Goal: Task Accomplishment & Management: Manage account settings

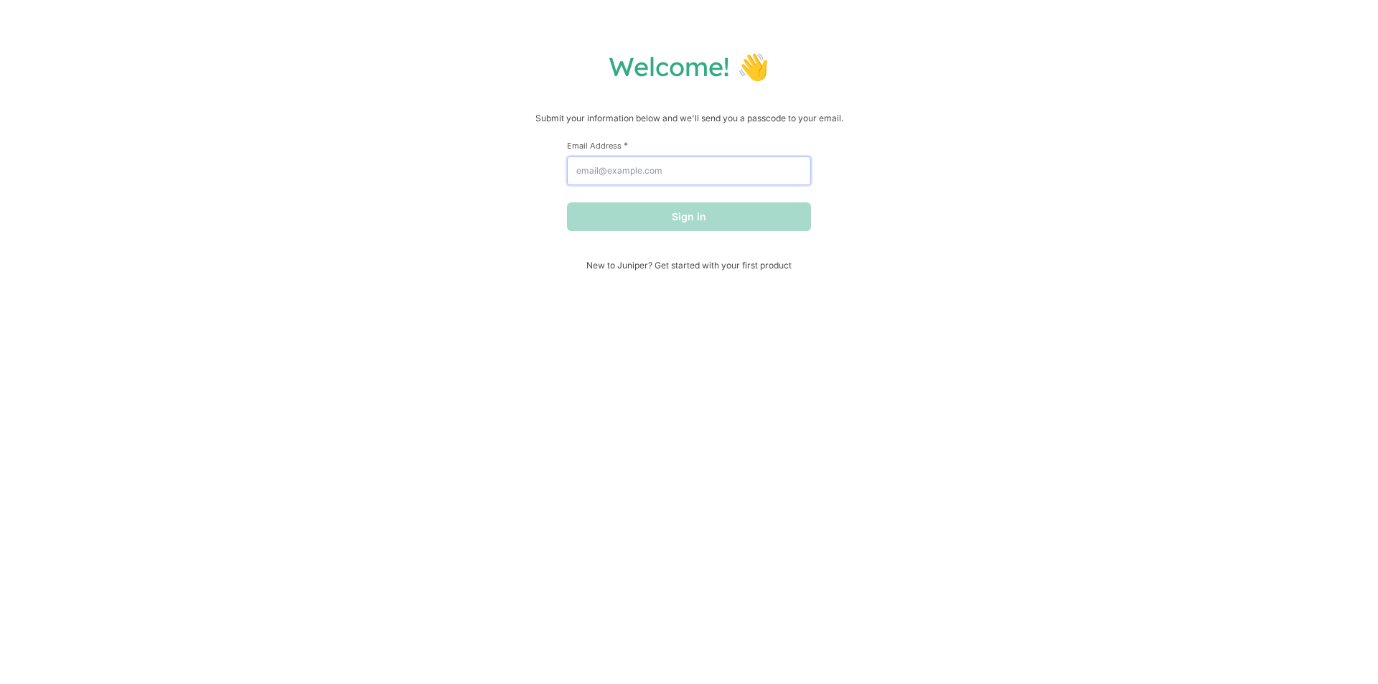
click at [698, 182] on input "Email Address *" at bounding box center [689, 170] width 244 height 29
drag, startPoint x: 580, startPoint y: 177, endPoint x: 566, endPoint y: 177, distance: 13.6
click at [566, 177] on div "Welcome! 👋 Submit your information below and we'll send you a passcode to your …" at bounding box center [688, 160] width 1349 height 220
click at [652, 217] on button "Sign in" at bounding box center [689, 216] width 244 height 29
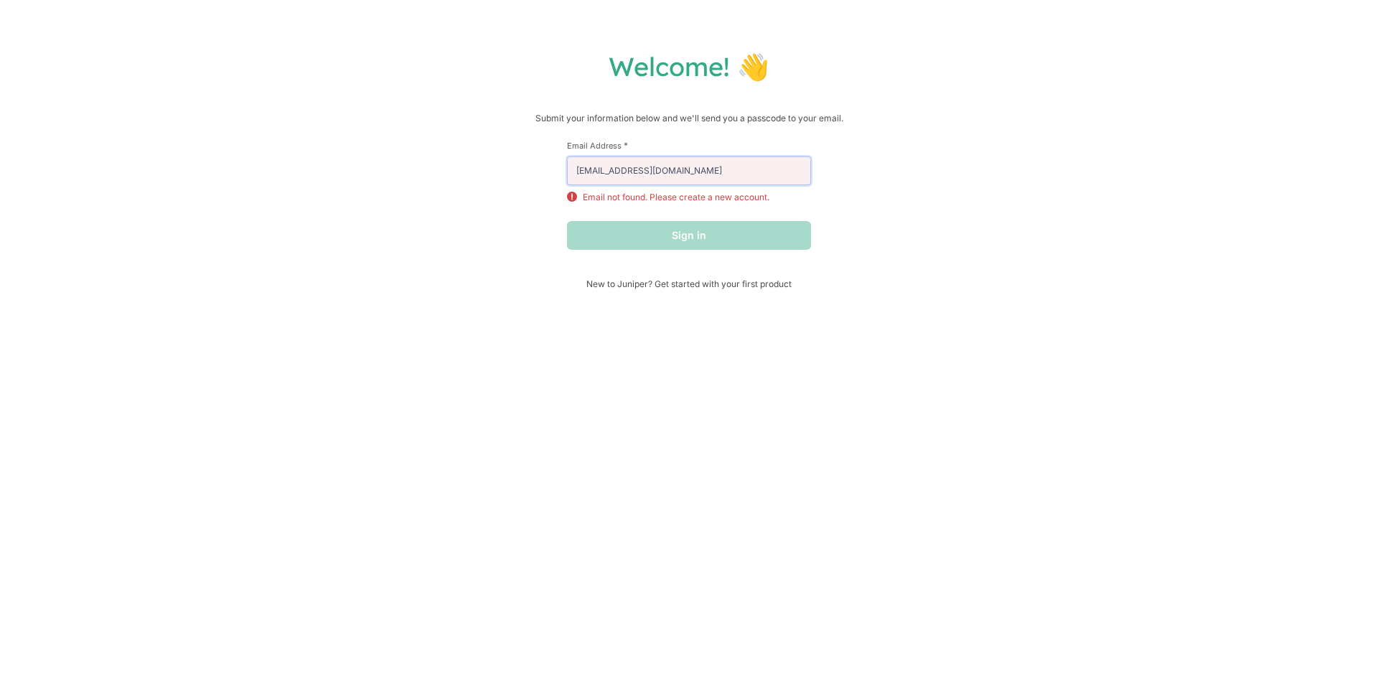
click at [705, 174] on input "[EMAIL_ADDRESS][DOMAIN_NAME]" at bounding box center [689, 170] width 244 height 29
type input "[EMAIL_ADDRESS][DOMAIN_NAME]"
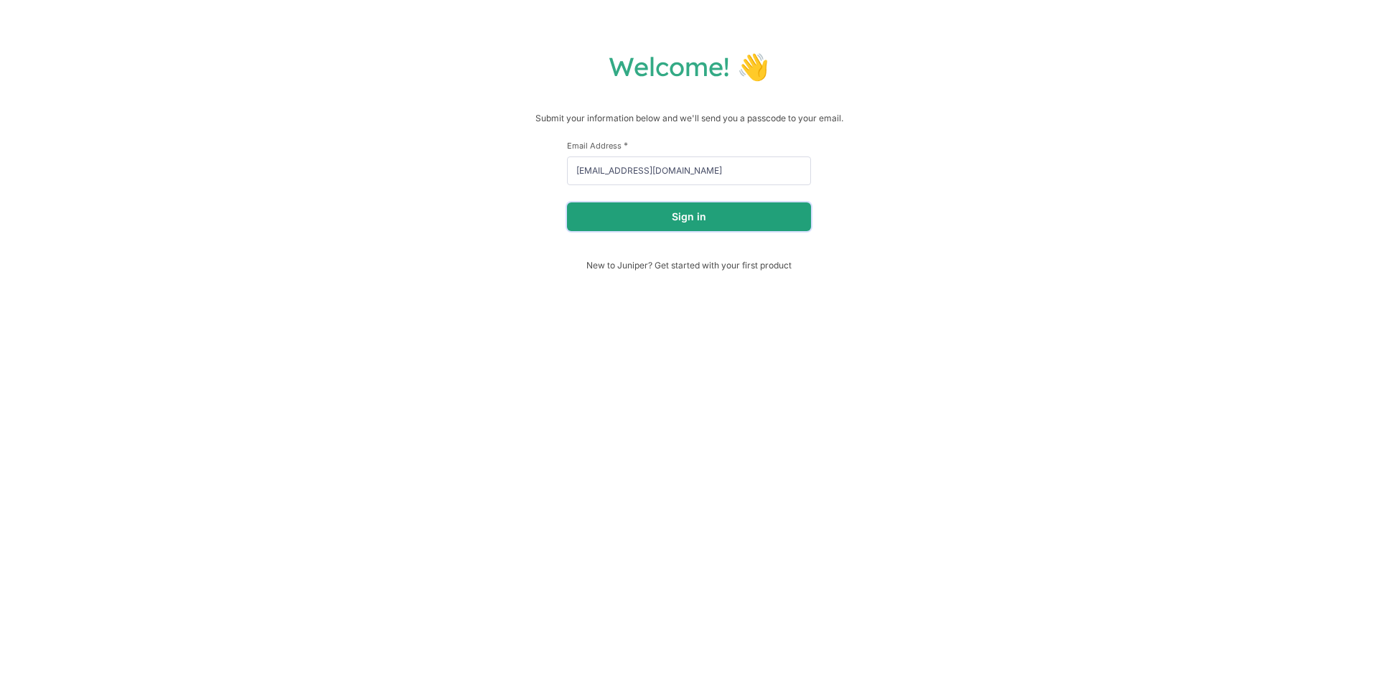
click at [695, 215] on button "Sign in" at bounding box center [689, 216] width 244 height 29
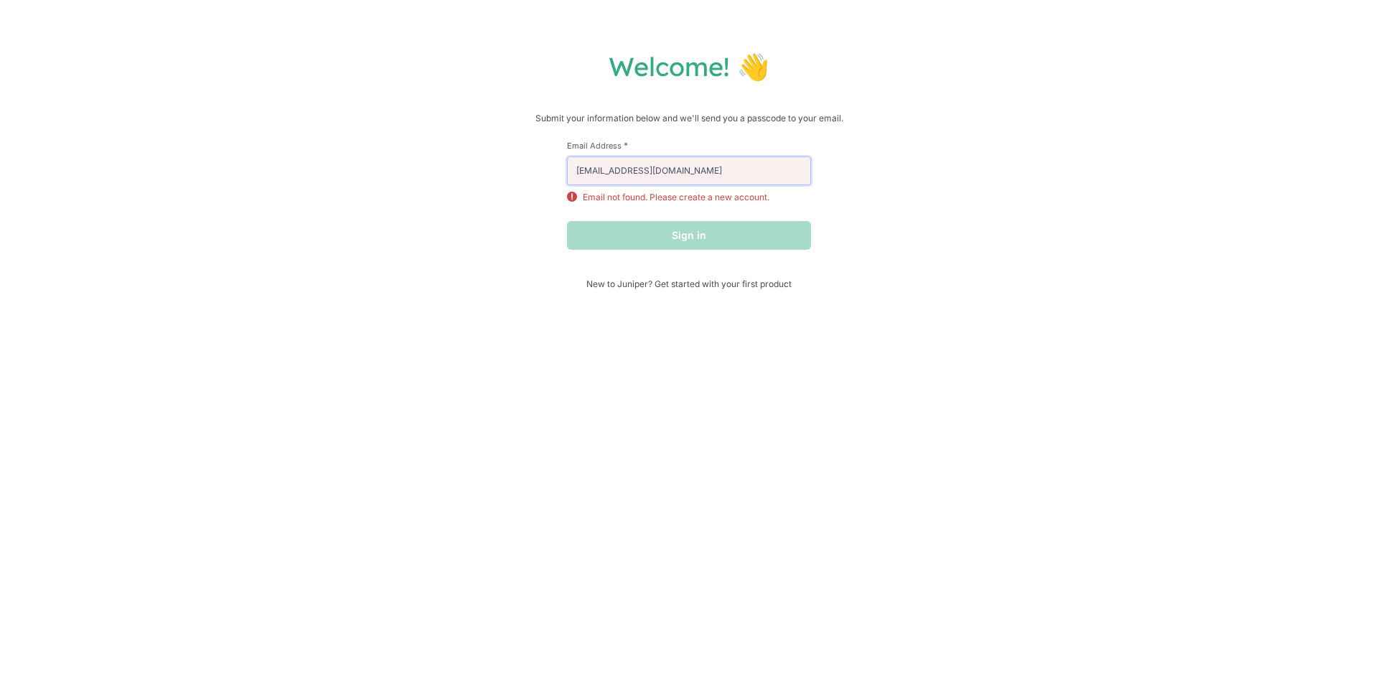
click at [693, 170] on input "[EMAIL_ADDRESS][DOMAIN_NAME]" at bounding box center [689, 170] width 244 height 29
click at [678, 241] on div "Sign in" at bounding box center [689, 235] width 244 height 29
click at [845, 320] on div "Welcome! 👋 Submit your information below and we'll send you a passcode to your …" at bounding box center [689, 342] width 1378 height 684
click at [834, 295] on div "Welcome! 👋 Submit your information below and we'll send you a passcode to your …" at bounding box center [689, 342] width 1378 height 684
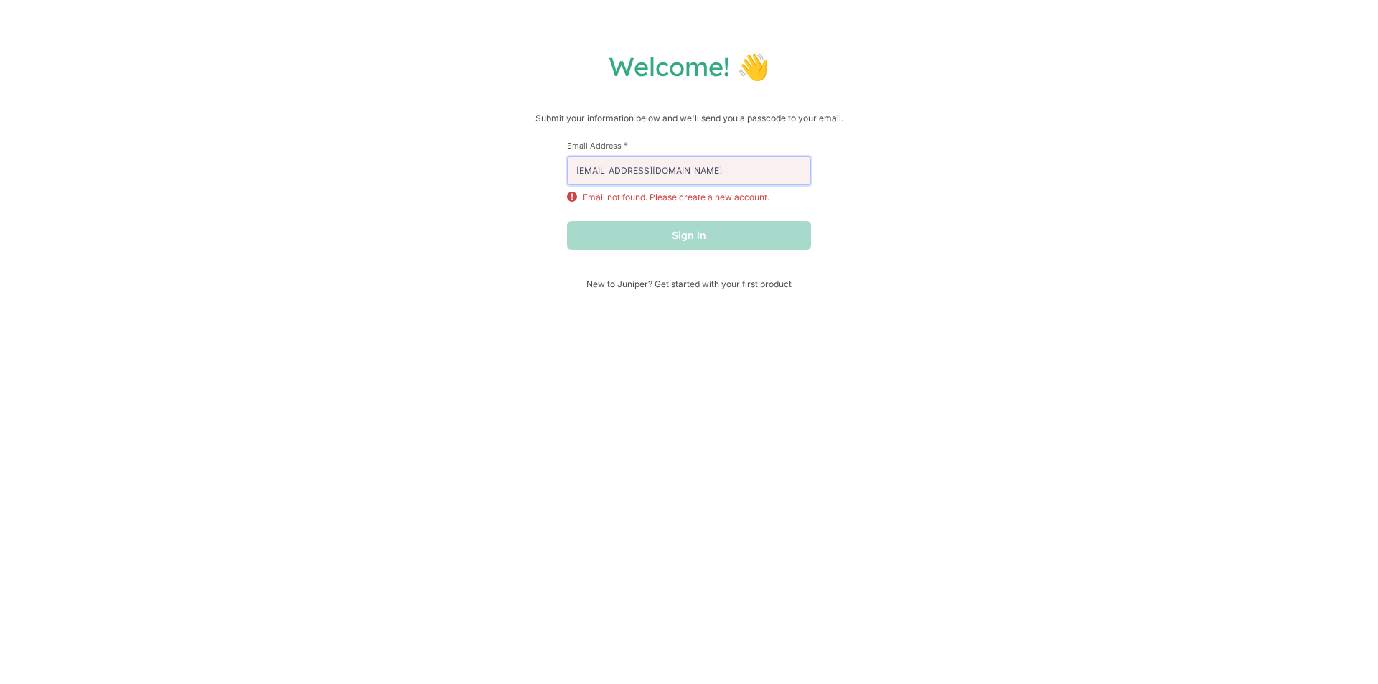
drag, startPoint x: 685, startPoint y: 172, endPoint x: 502, endPoint y: 158, distance: 183.5
click at [502, 158] on div "Welcome! 👋 Submit your information below and we'll send you a passcode to your …" at bounding box center [688, 169] width 1349 height 239
click at [469, 209] on div "Welcome! 👋 Submit your information below and we'll send you a passcode to your …" at bounding box center [688, 169] width 1349 height 239
